Goal: Find specific page/section: Find specific page/section

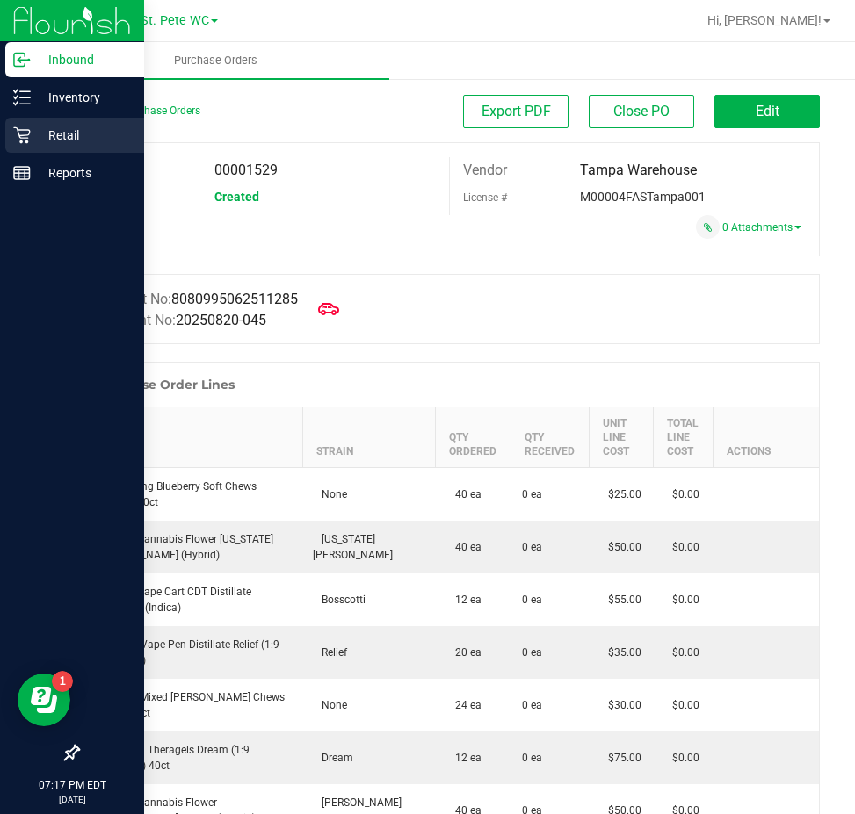
scroll to position [1387, 0]
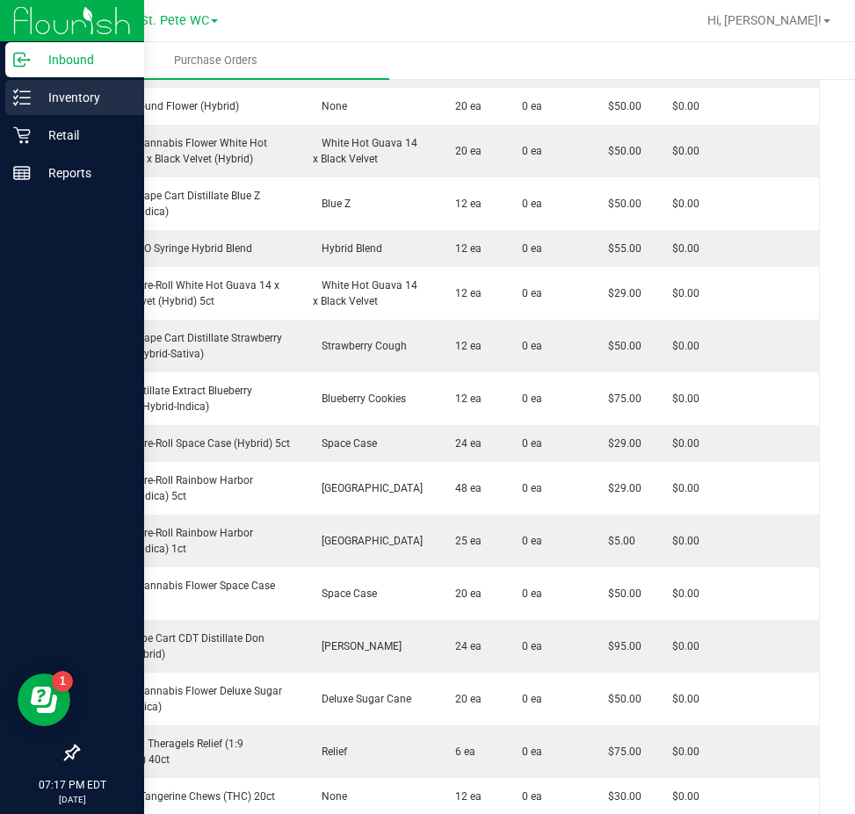
click at [70, 96] on p "Inventory" at bounding box center [83, 97] width 105 height 21
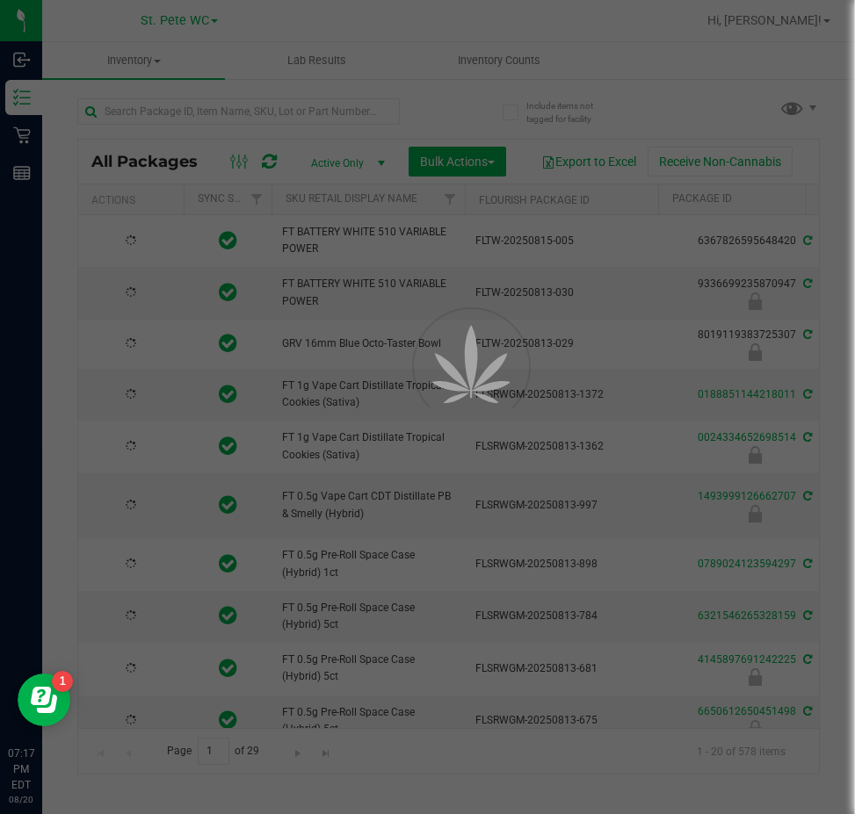
click at [257, 115] on div at bounding box center [427, 407] width 855 height 814
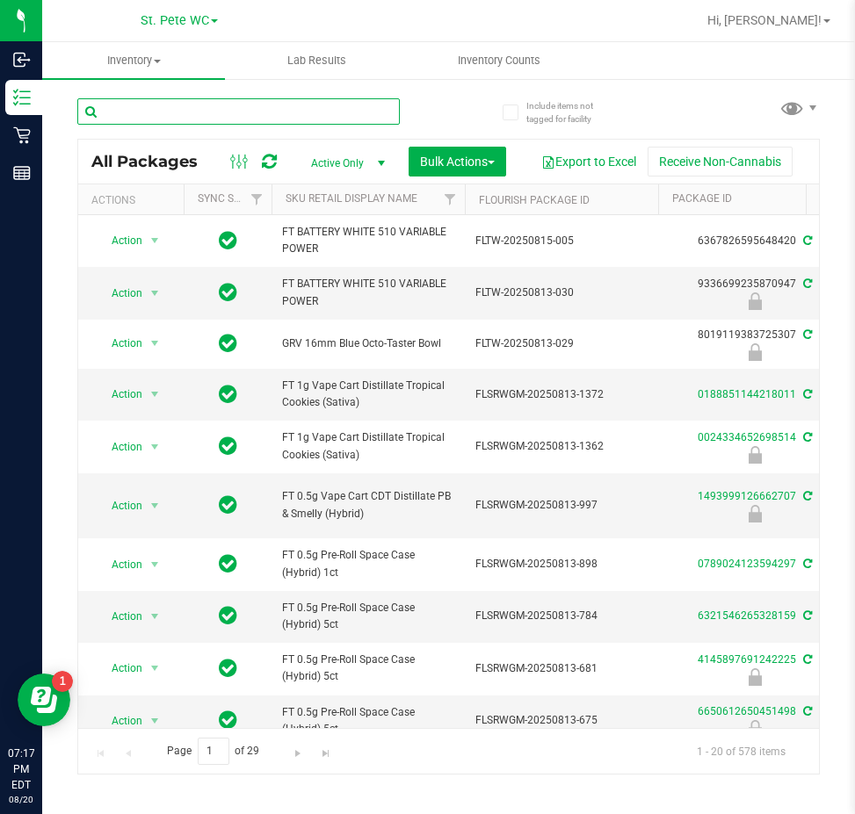
click at [243, 116] on input "text" at bounding box center [238, 111] width 322 height 26
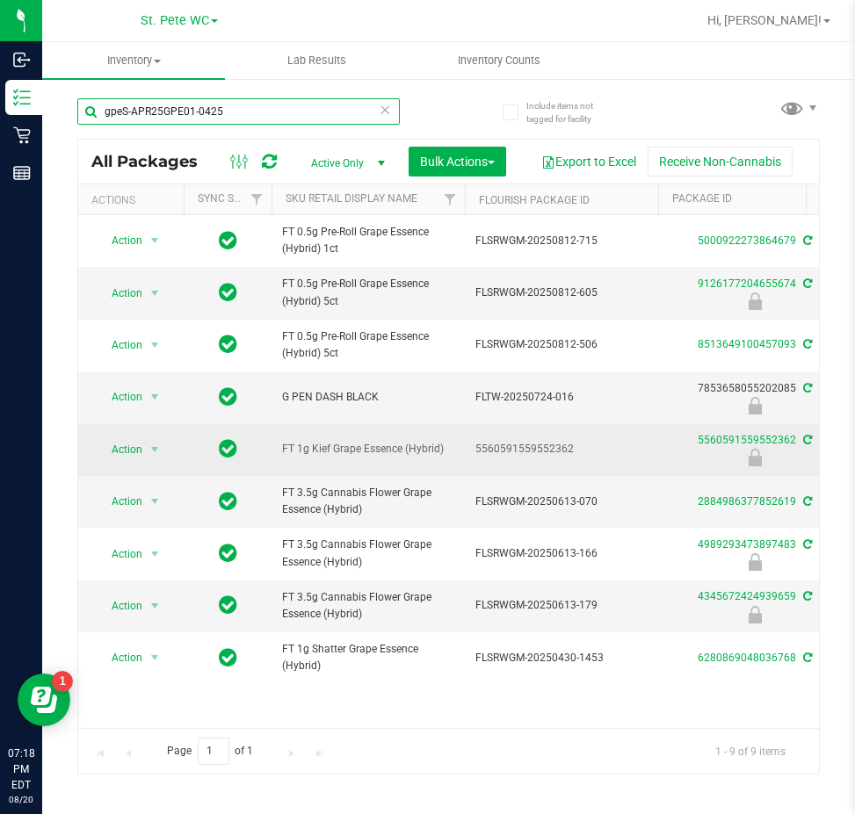
type input "gpeS-APR25GPE01-0425"
